Goal: Information Seeking & Learning: Learn about a topic

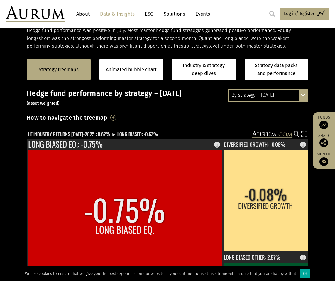
scroll to position [106, 0]
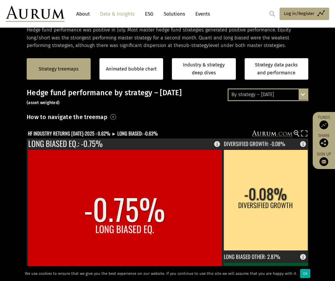
click at [303, 94] on div "By strategy – July 2025 By strategy – July 2025 By strategy – year to date 2016…" at bounding box center [268, 94] width 81 height 12
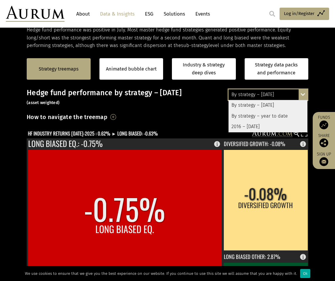
click at [271, 104] on div "By strategy – July 2025" at bounding box center [268, 105] width 79 height 11
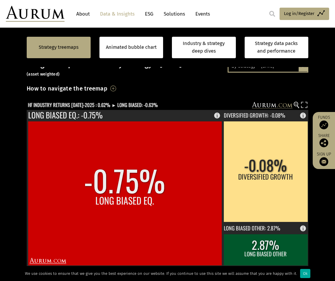
scroll to position [132, 0]
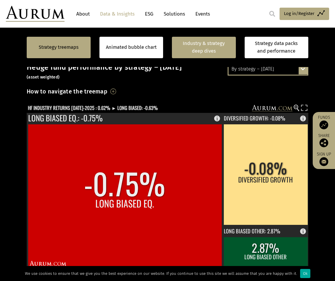
click at [184, 46] on link "Industry & strategy deep dives" at bounding box center [204, 47] width 64 height 21
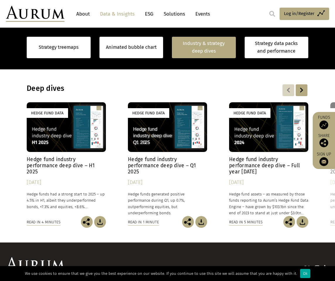
scroll to position [456, 0]
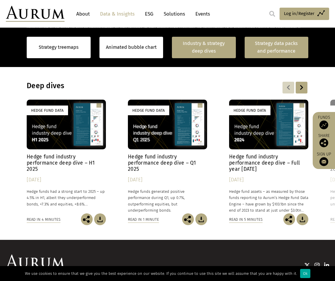
click at [257, 48] on link "Strategy data packs and performance" at bounding box center [277, 47] width 64 height 21
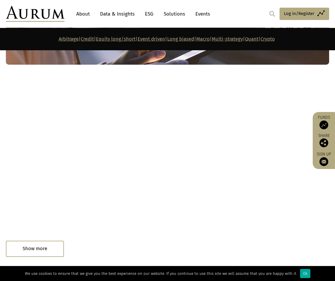
scroll to position [3207, 0]
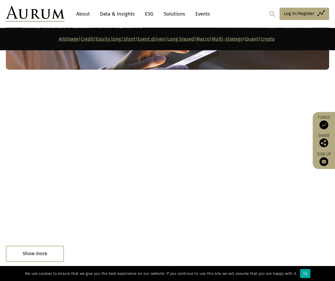
click at [35, 254] on div "Read in 4 minutes" at bounding box center [23, 254] width 34 height 6
click at [305, 273] on div "Ok" at bounding box center [305, 273] width 10 height 9
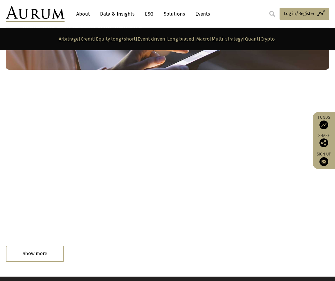
click at [33, 254] on div "Read in 4 minutes" at bounding box center [23, 254] width 34 height 6
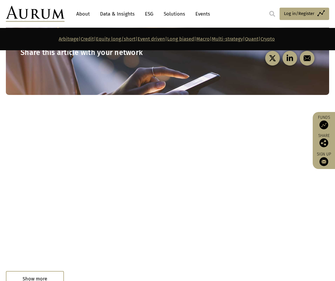
scroll to position [3280, 0]
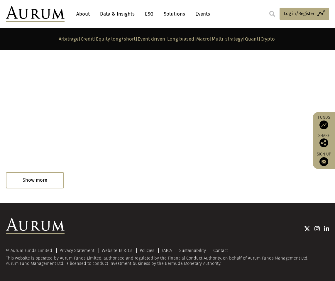
click at [259, 38] on link "Quant" at bounding box center [252, 39] width 14 height 6
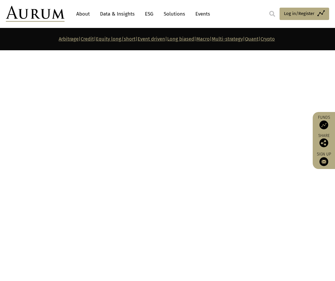
scroll to position [2525, 0]
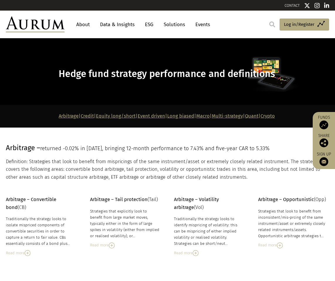
click at [259, 117] on link "Quant" at bounding box center [252, 116] width 14 height 6
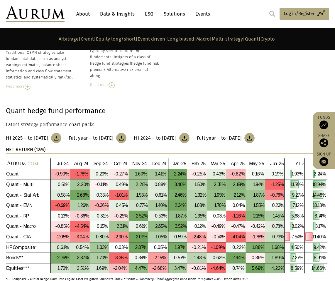
scroll to position [2674, 0]
click at [79, 13] on link "About" at bounding box center [82, 14] width 19 height 11
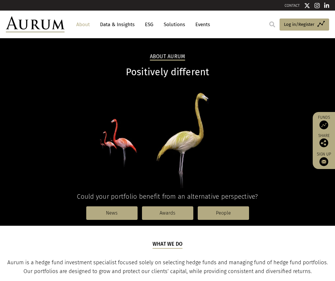
click at [40, 21] on img at bounding box center [35, 24] width 59 height 16
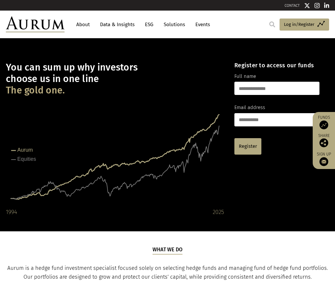
click at [117, 26] on link "Data & Insights" at bounding box center [117, 24] width 41 height 11
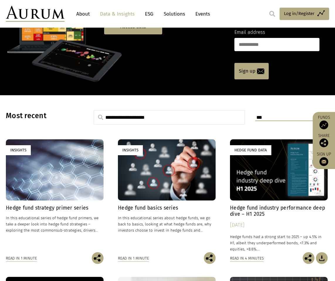
scroll to position [77, 0]
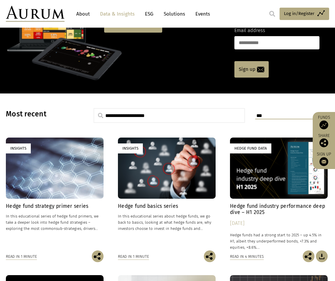
click at [261, 207] on h4 "Hedge fund industry performance deep dive – H1 2025" at bounding box center [279, 209] width 98 height 12
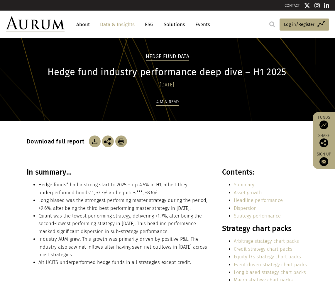
click at [93, 142] on img at bounding box center [95, 141] width 12 height 12
